Goal: Task Accomplishment & Management: Manage account settings

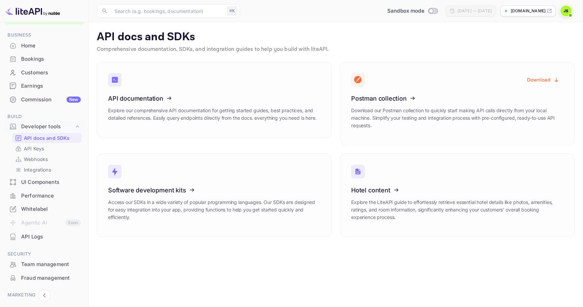
scroll to position [64, 0]
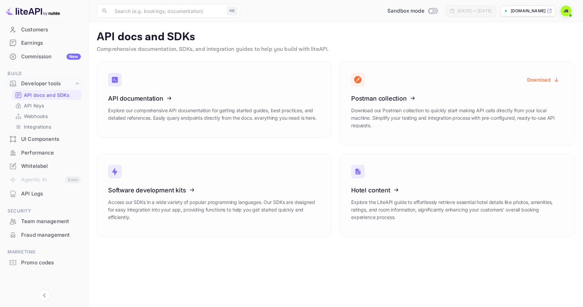
click at [42, 221] on div "Team management" at bounding box center [51, 222] width 60 height 8
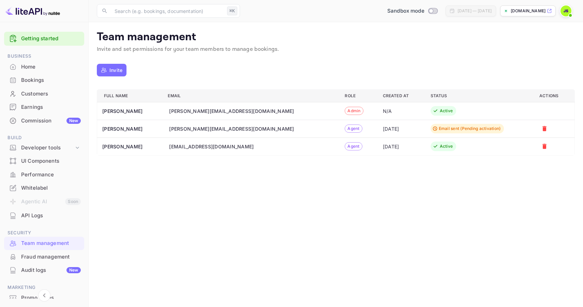
click at [186, 143] on div "[EMAIL_ADDRESS][DOMAIN_NAME]" at bounding box center [211, 146] width 85 height 7
click at [111, 147] on th "[PERSON_NAME]" at bounding box center [129, 146] width 65 height 18
click at [115, 71] on p "Invite" at bounding box center [115, 70] width 13 height 7
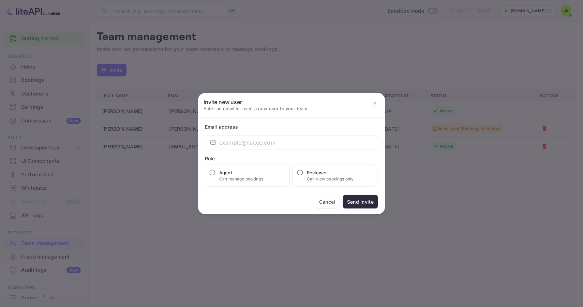
click at [326, 199] on button "Cancel" at bounding box center [327, 202] width 25 height 14
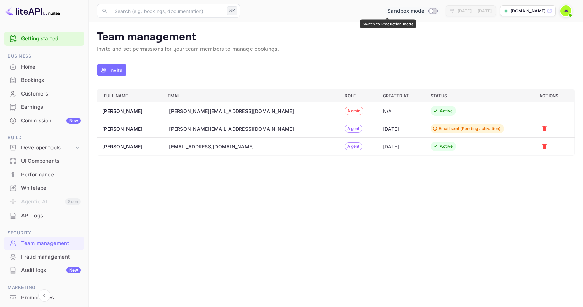
click at [424, 12] on input "Switch to Production mode" at bounding box center [431, 11] width 14 height 4
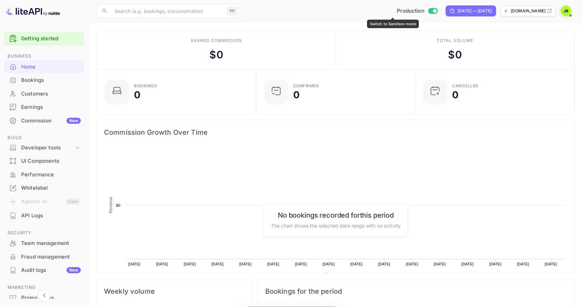
scroll to position [111, 155]
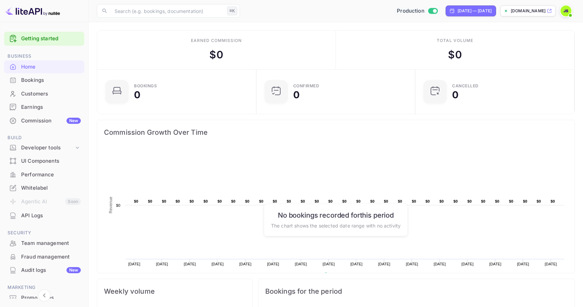
click at [46, 242] on div "Team management" at bounding box center [51, 243] width 60 height 8
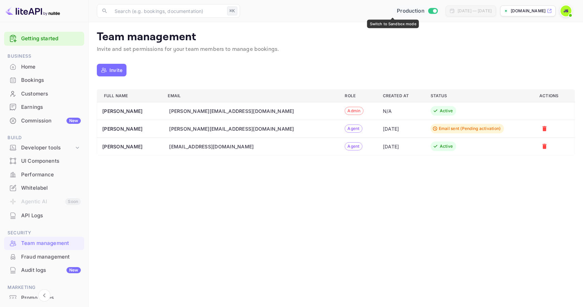
click at [428, 10] on input "Switch to Sandbox mode" at bounding box center [435, 11] width 14 height 4
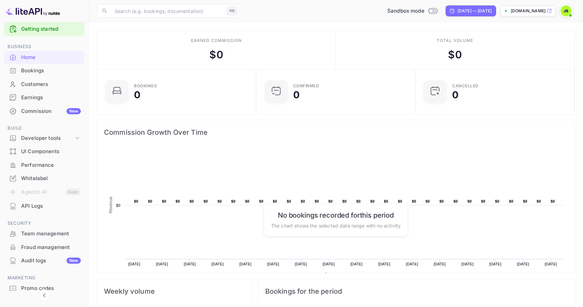
scroll to position [12, 0]
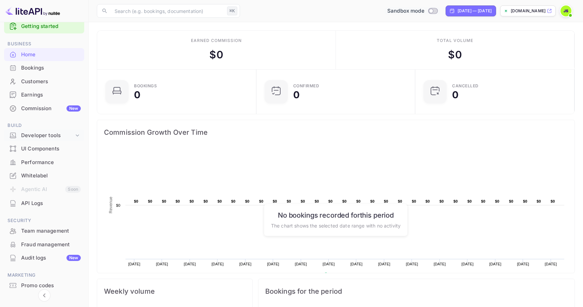
click at [61, 132] on div "Developer tools" at bounding box center [47, 136] width 53 height 8
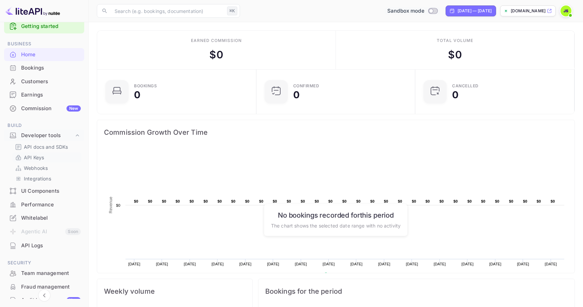
click at [44, 155] on p "API Keys" at bounding box center [34, 157] width 20 height 7
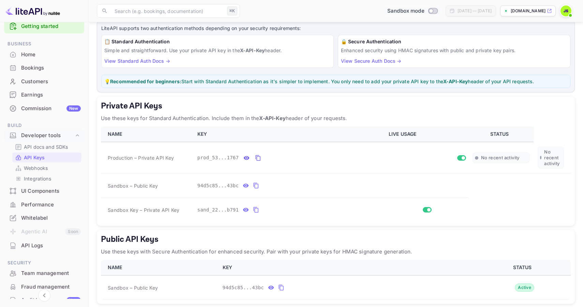
scroll to position [44, 0]
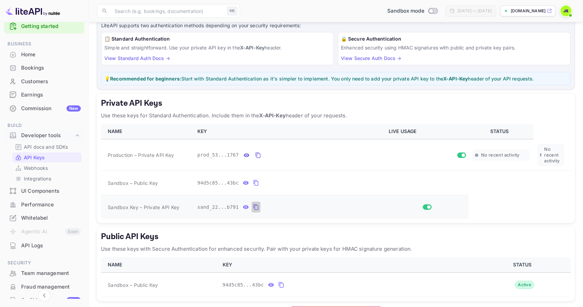
click at [257, 207] on icon "private api keys table" at bounding box center [256, 207] width 6 height 8
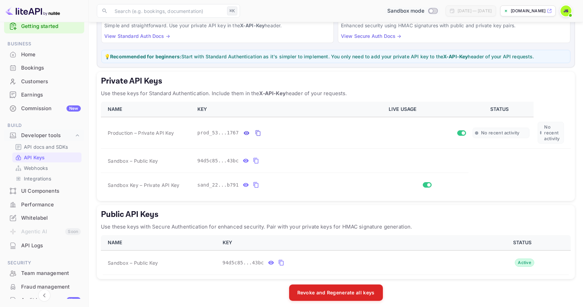
scroll to position [67, 0]
click at [248, 160] on icon "private api keys table" at bounding box center [246, 161] width 6 height 4
click at [271, 263] on icon "public api keys table" at bounding box center [271, 262] width 6 height 8
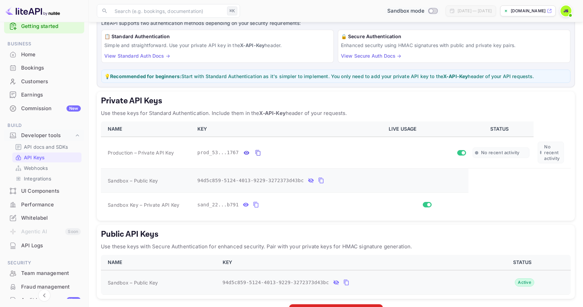
scroll to position [38, 0]
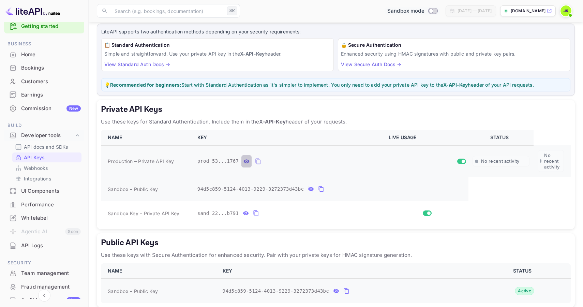
click at [247, 162] on icon "private api keys table" at bounding box center [247, 161] width 6 height 4
click at [336, 162] on icon "private api keys table" at bounding box center [338, 161] width 5 height 6
click at [341, 163] on button "private api keys table" at bounding box center [338, 161] width 10 height 12
click at [254, 214] on icon "private api keys table" at bounding box center [256, 213] width 5 height 6
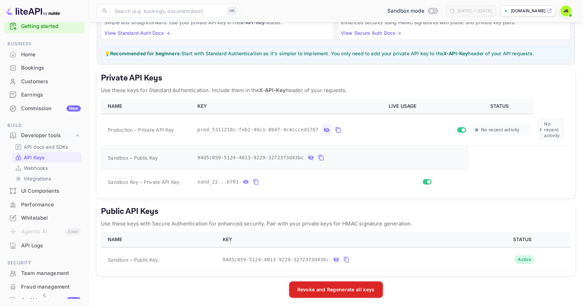
scroll to position [71, 0]
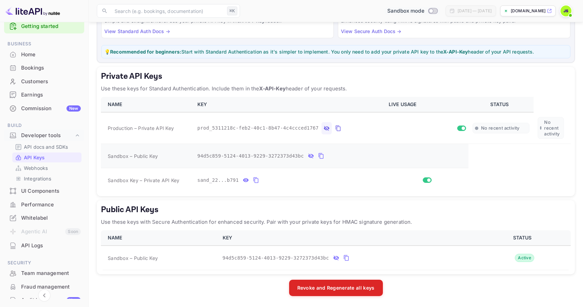
click at [347, 259] on icon "public api keys table" at bounding box center [346, 258] width 6 height 8
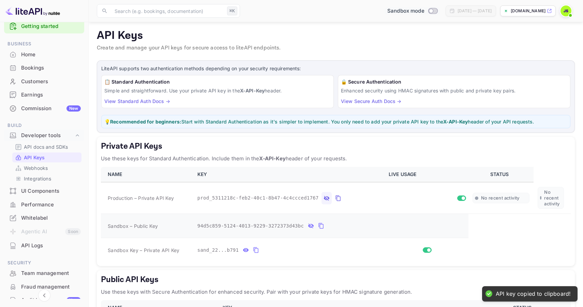
scroll to position [0, 0]
click at [424, 12] on input "Switch to Production mode" at bounding box center [431, 11] width 14 height 4
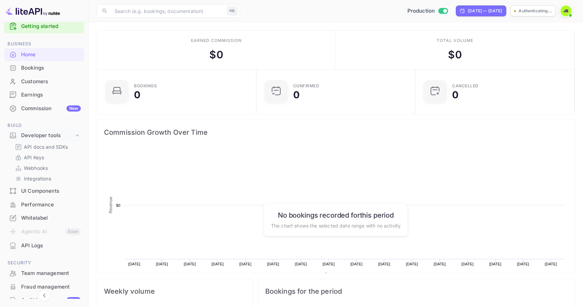
scroll to position [111, 155]
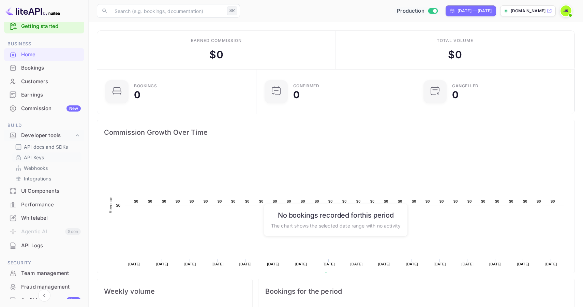
click at [52, 158] on link "API Keys" at bounding box center [47, 157] width 64 height 7
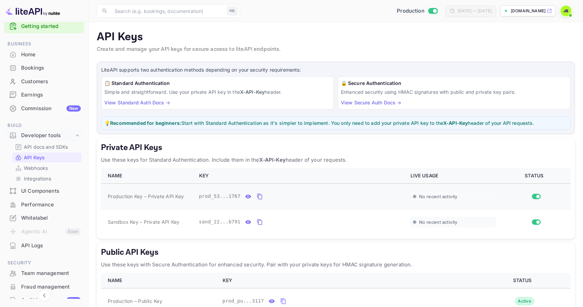
scroll to position [44, 0]
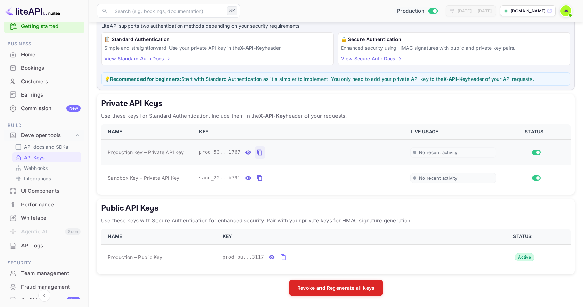
click at [260, 153] on icon "private api keys table" at bounding box center [260, 152] width 6 height 8
click at [380, 59] on link "View Secure Auth Docs →" at bounding box center [371, 59] width 60 height 6
click at [285, 259] on icon "public api keys table" at bounding box center [283, 257] width 5 height 6
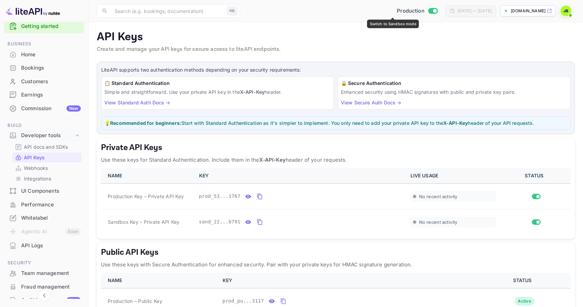
click at [428, 11] on input "Switch to Sandbox mode" at bounding box center [435, 11] width 14 height 4
checkbox input "false"
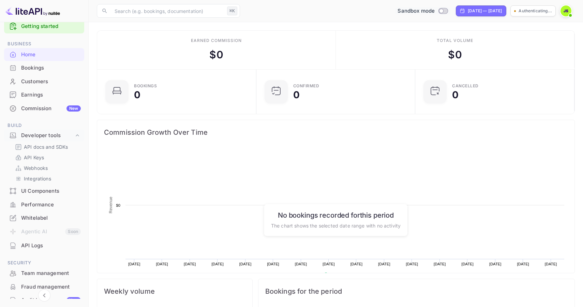
scroll to position [111, 155]
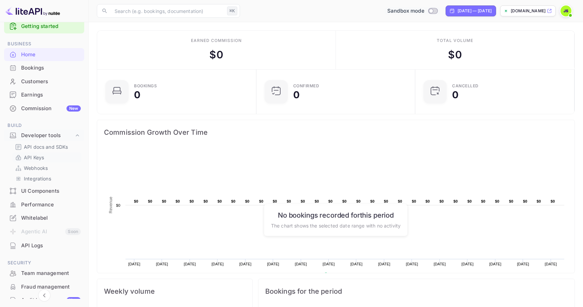
click at [45, 159] on link "API Keys" at bounding box center [47, 157] width 64 height 7
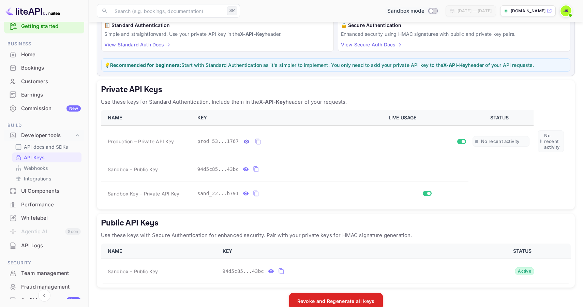
scroll to position [71, 0]
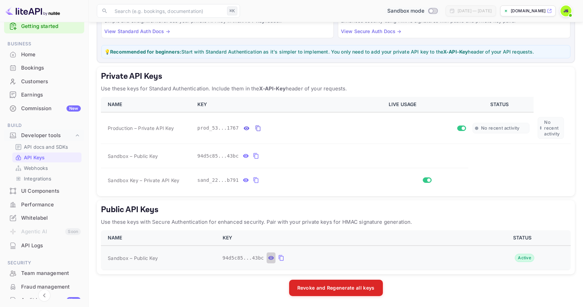
click at [270, 258] on icon "public api keys table" at bounding box center [271, 258] width 6 height 8
click at [346, 259] on icon "public api keys table" at bounding box center [346, 258] width 6 height 8
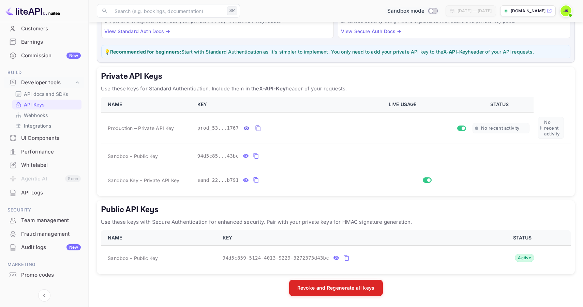
scroll to position [77, 0]
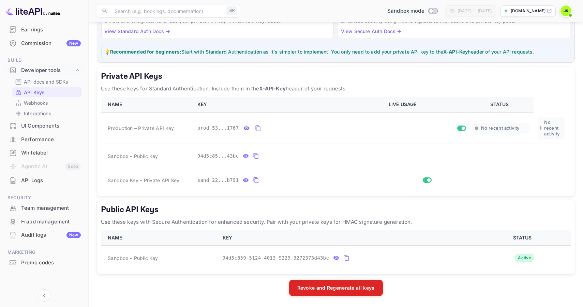
click at [45, 261] on div "Promo codes" at bounding box center [51, 263] width 60 height 8
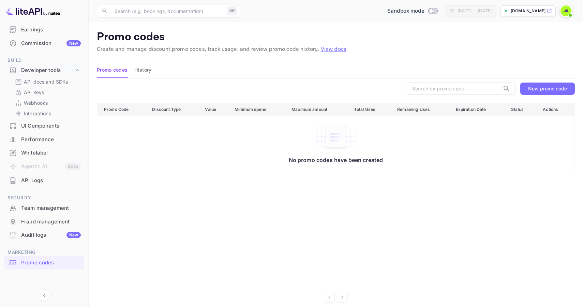
click at [554, 87] on div "New promo code" at bounding box center [547, 89] width 39 height 6
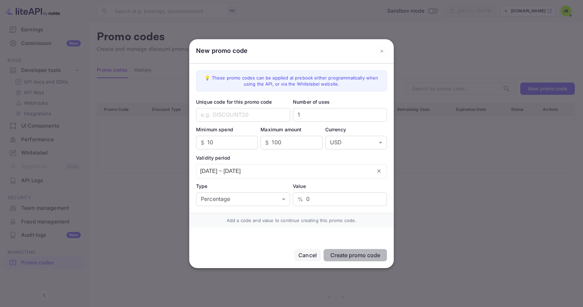
click at [306, 251] on div "Cancel" at bounding box center [307, 255] width 18 height 8
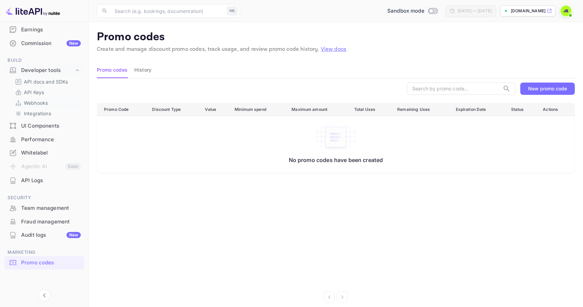
click at [47, 102] on p "Webhooks" at bounding box center [36, 102] width 24 height 7
